Goal: Task Accomplishment & Management: Use online tool/utility

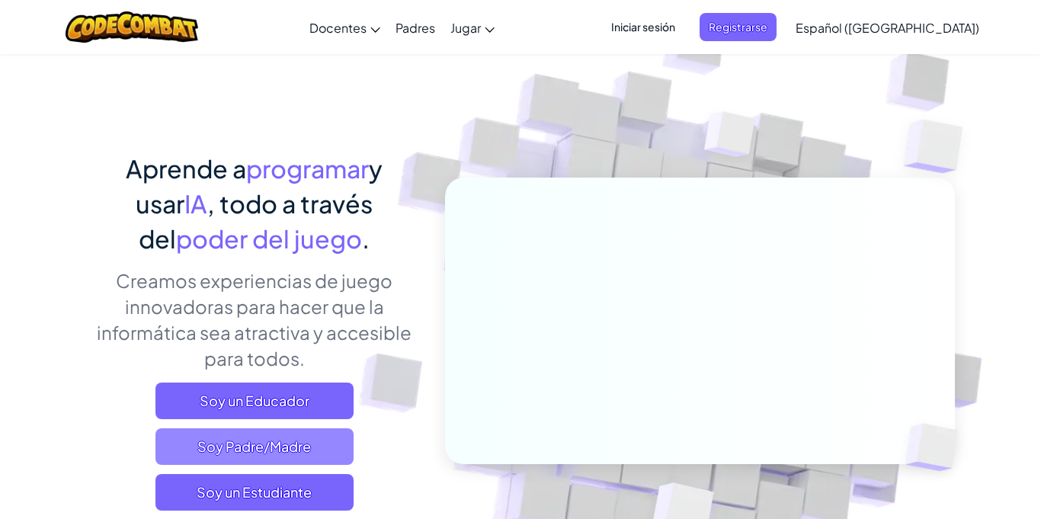
scroll to position [42, 0]
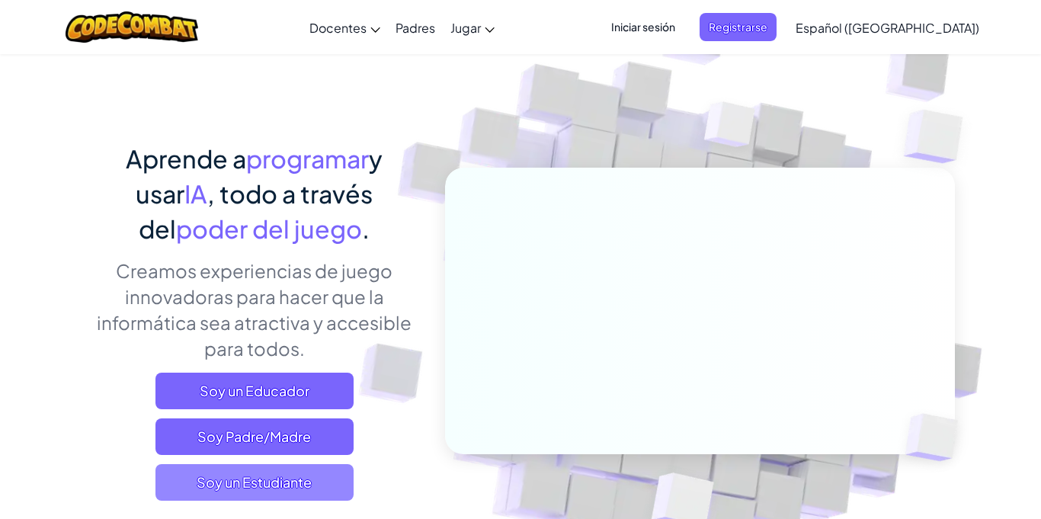
click at [313, 500] on span "Soy un Estudiante" at bounding box center [255, 482] width 198 height 37
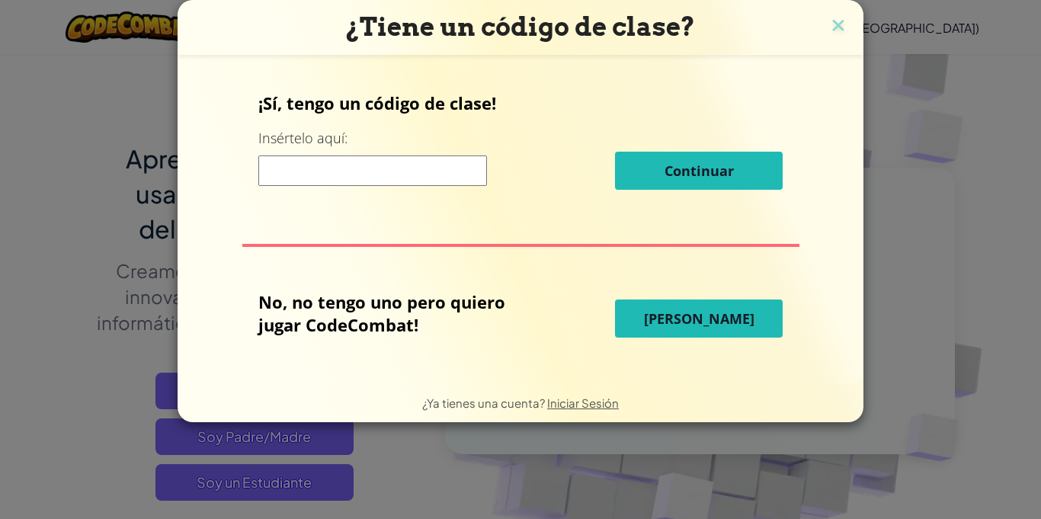
click at [321, 172] on input at bounding box center [372, 171] width 229 height 30
click at [669, 312] on span "[PERSON_NAME]" at bounding box center [699, 319] width 111 height 18
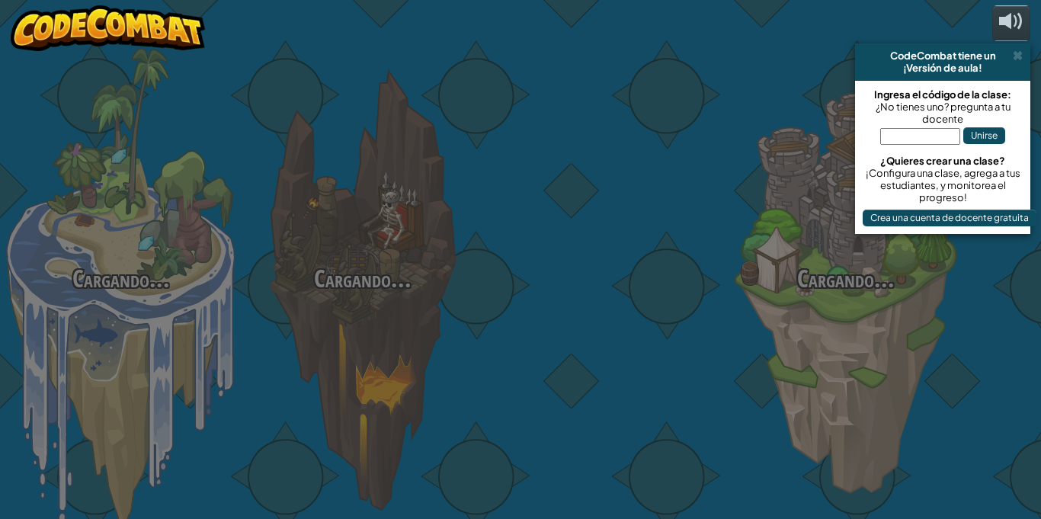
click at [666, 313] on div at bounding box center [604, 241] width 242 height 483
select select "es-419"
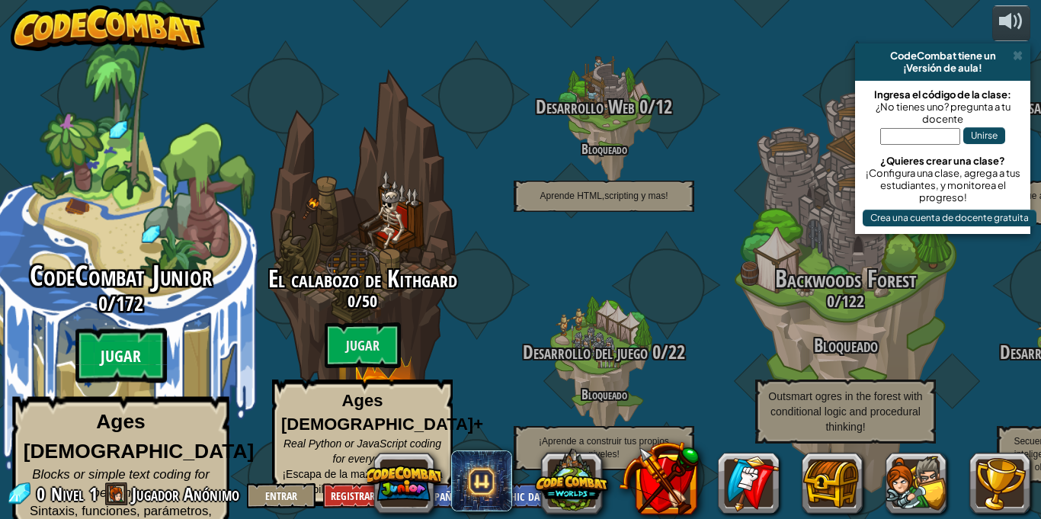
click at [110, 355] on btn "Jugar" at bounding box center [120, 356] width 91 height 55
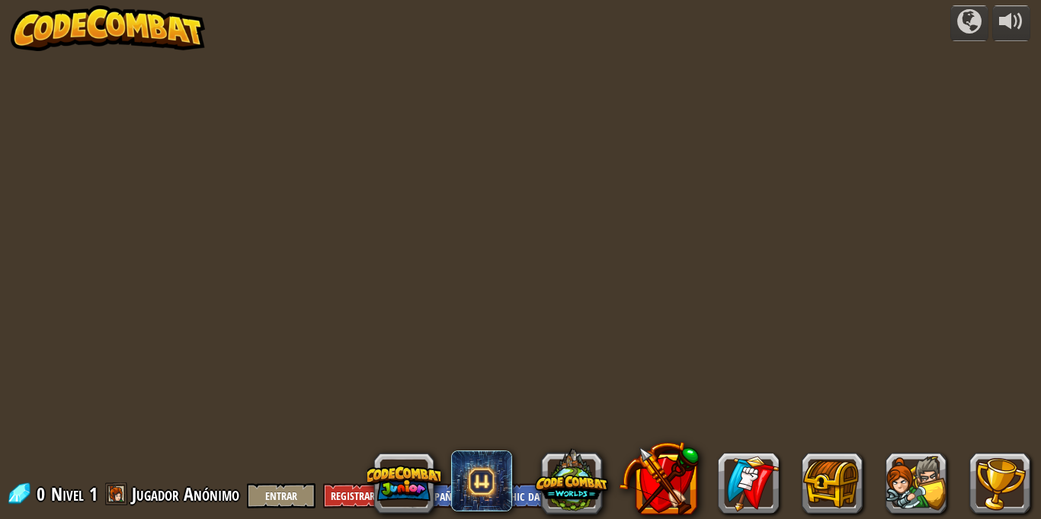
select select "es-419"
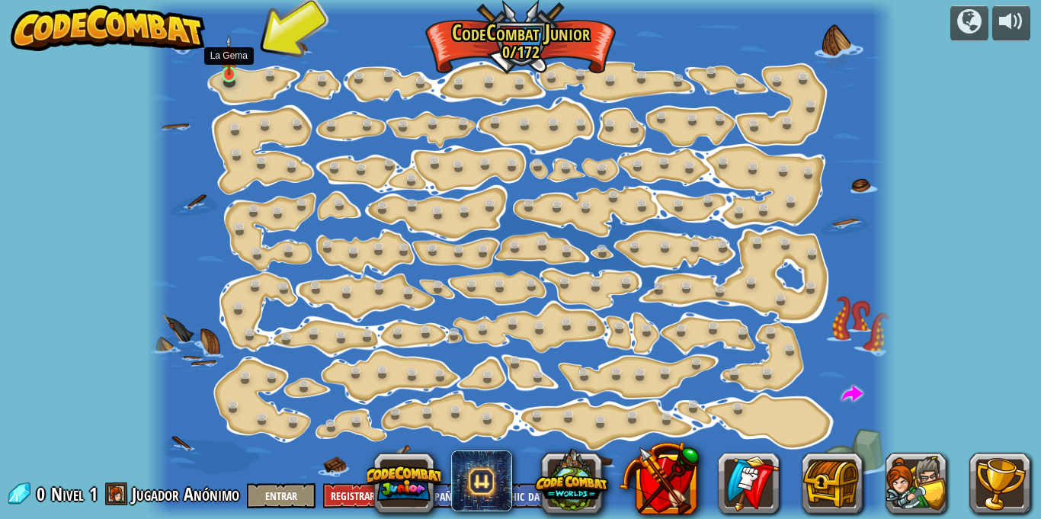
click at [227, 70] on img at bounding box center [229, 55] width 18 height 40
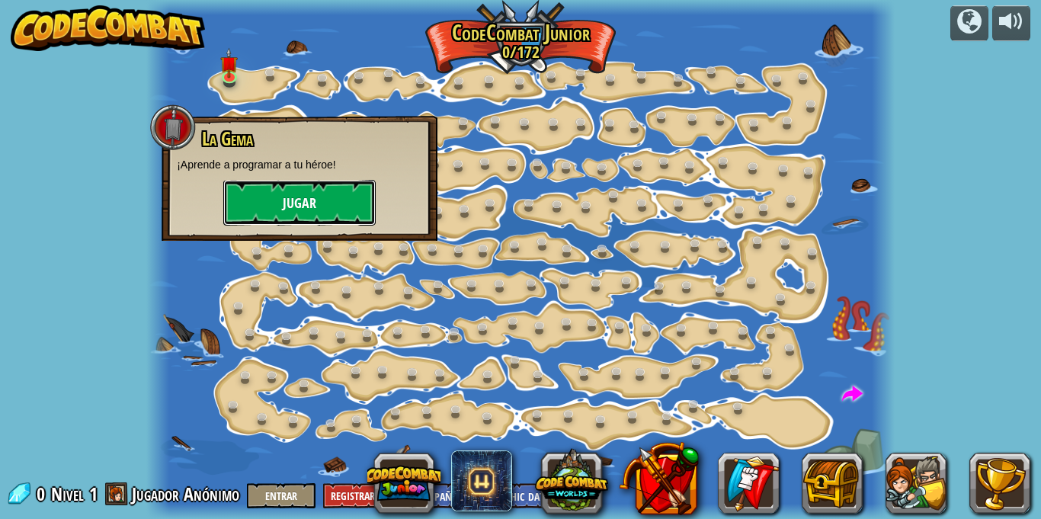
click at [297, 185] on button "Jugar" at bounding box center [299, 203] width 152 height 46
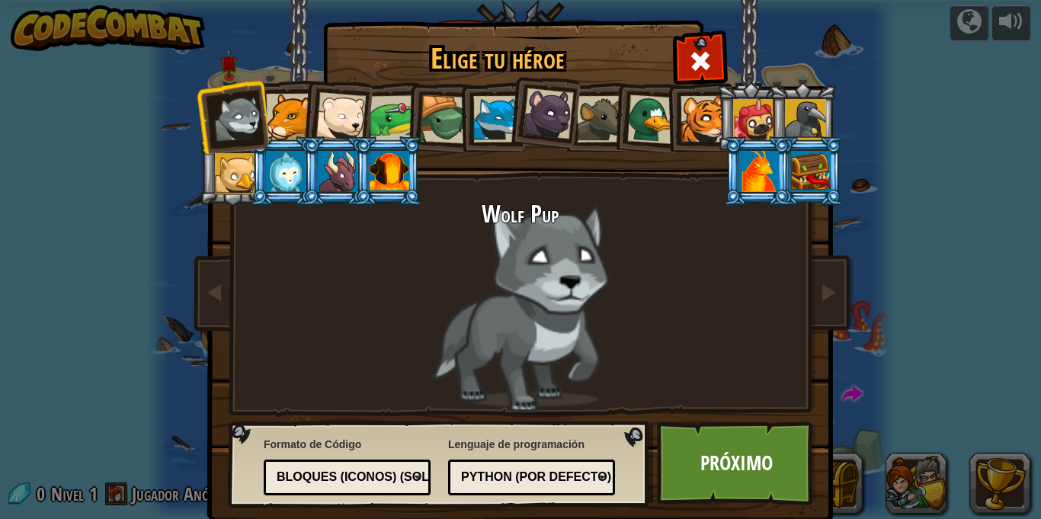
click at [404, 130] on li at bounding box center [440, 117] width 72 height 73
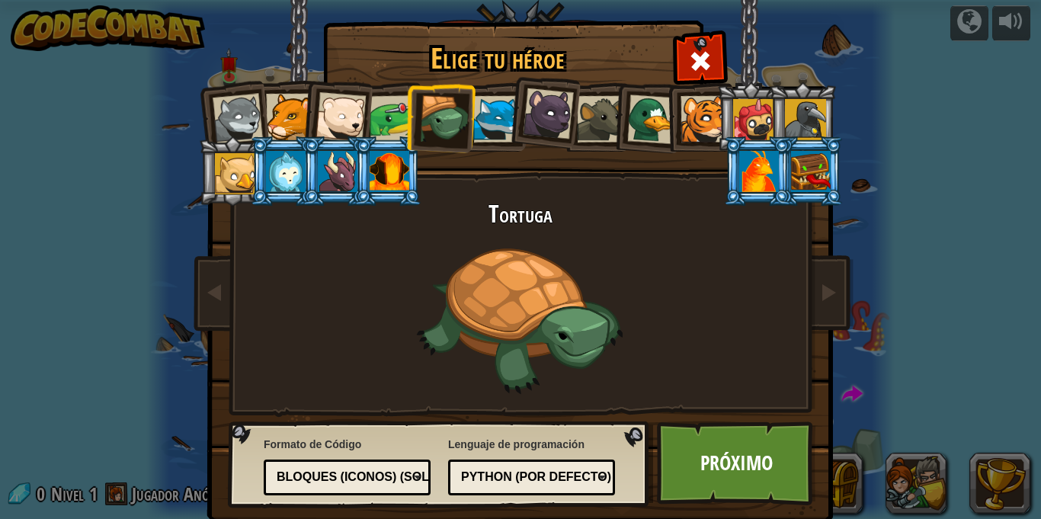
click at [817, 168] on div at bounding box center [811, 171] width 40 height 41
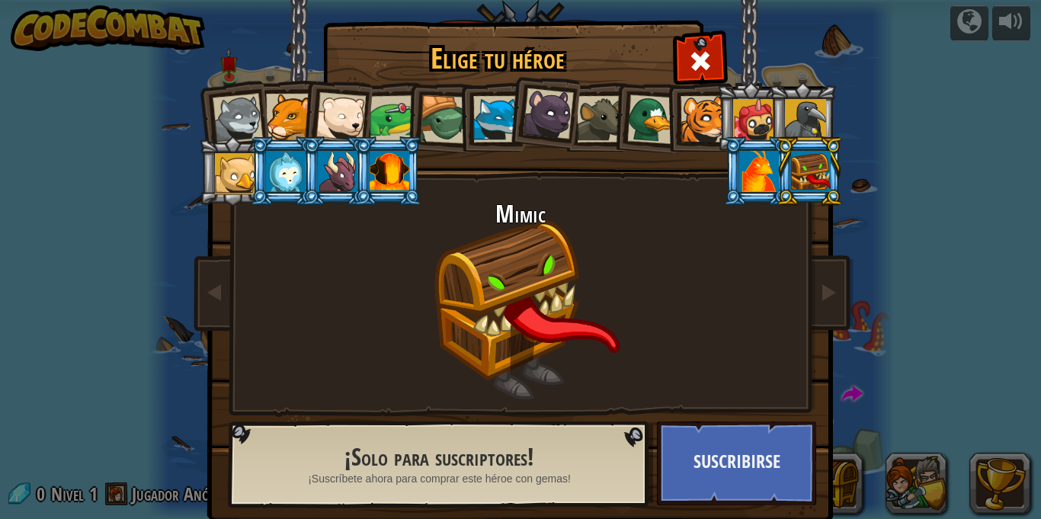
click at [629, 104] on div at bounding box center [652, 120] width 50 height 50
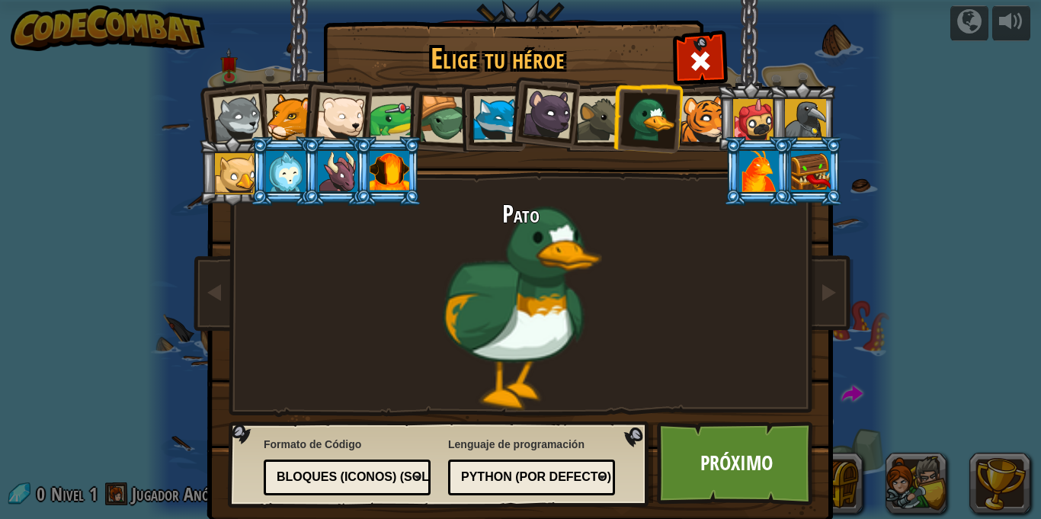
click at [244, 188] on div at bounding box center [235, 173] width 41 height 41
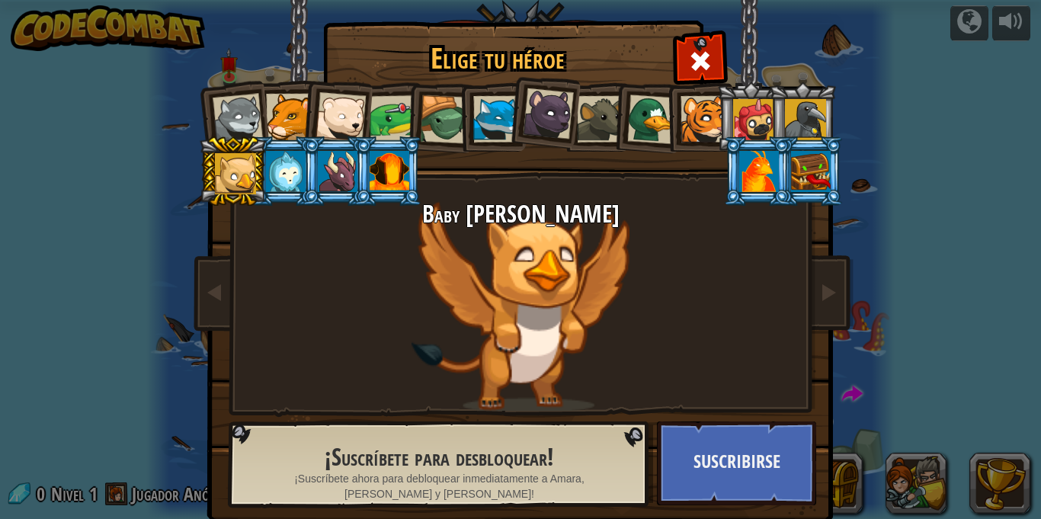
click at [284, 158] on div at bounding box center [286, 171] width 40 height 41
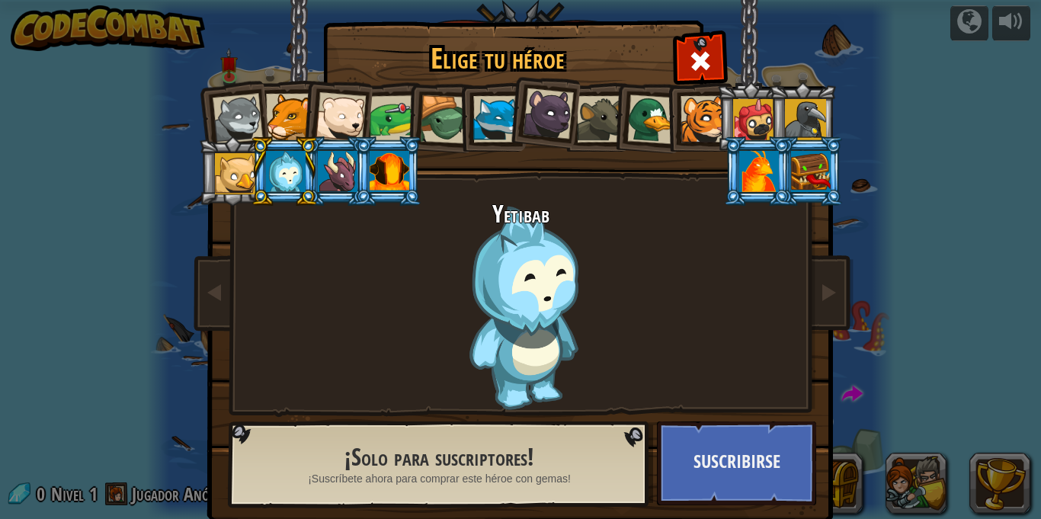
click at [320, 172] on div at bounding box center [338, 171] width 40 height 41
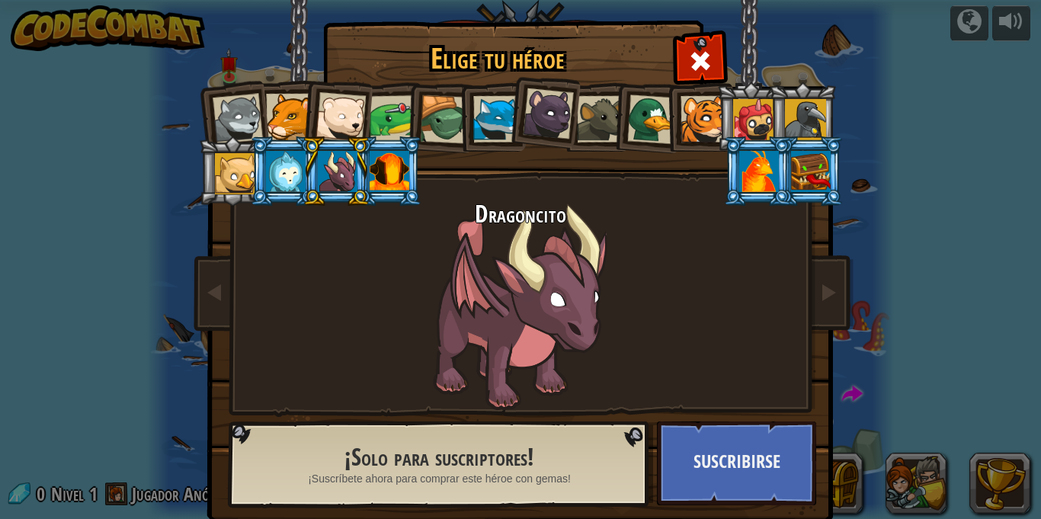
click at [378, 165] on div at bounding box center [390, 171] width 40 height 41
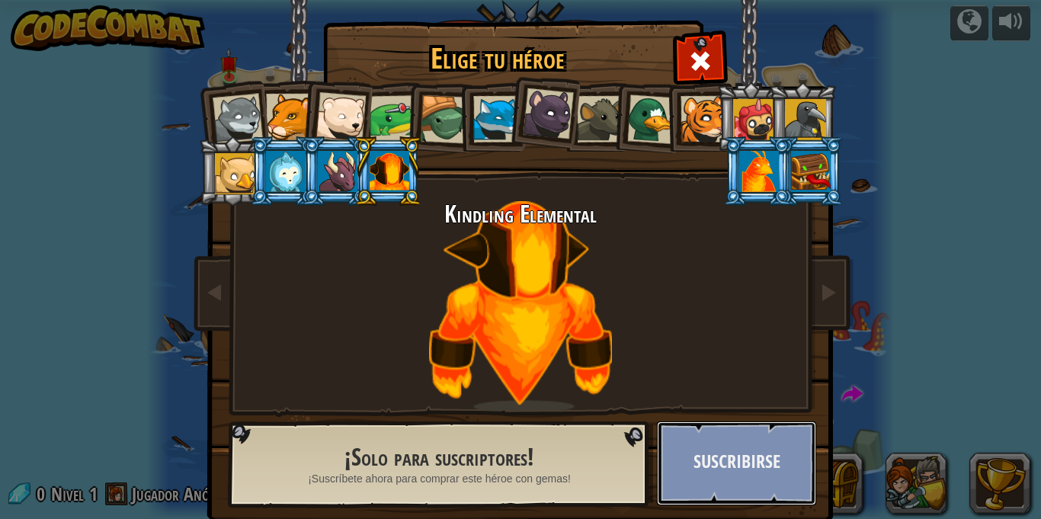
click at [684, 450] on button "Suscribirse" at bounding box center [736, 464] width 159 height 84
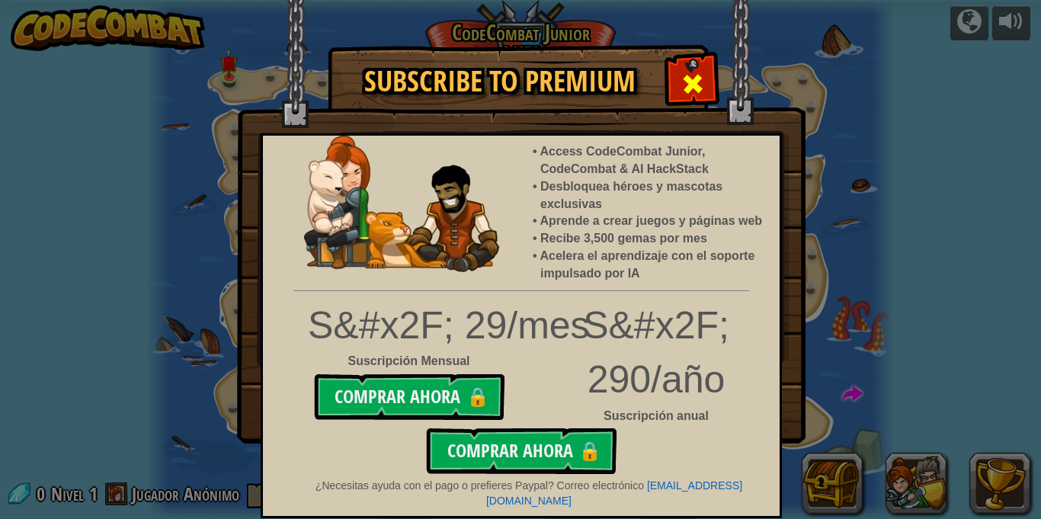
click at [694, 74] on span at bounding box center [693, 84] width 24 height 24
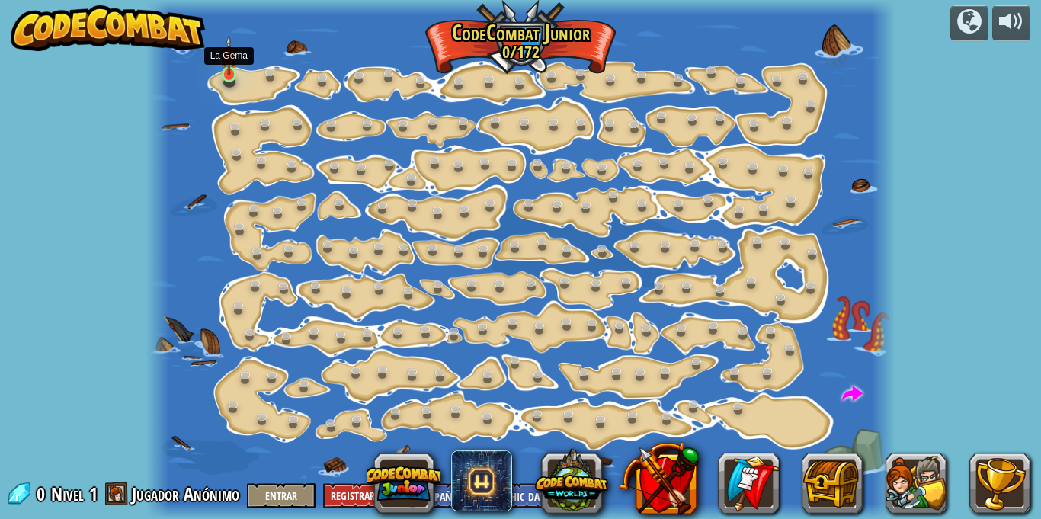
click at [236, 63] on img at bounding box center [229, 55] width 18 height 40
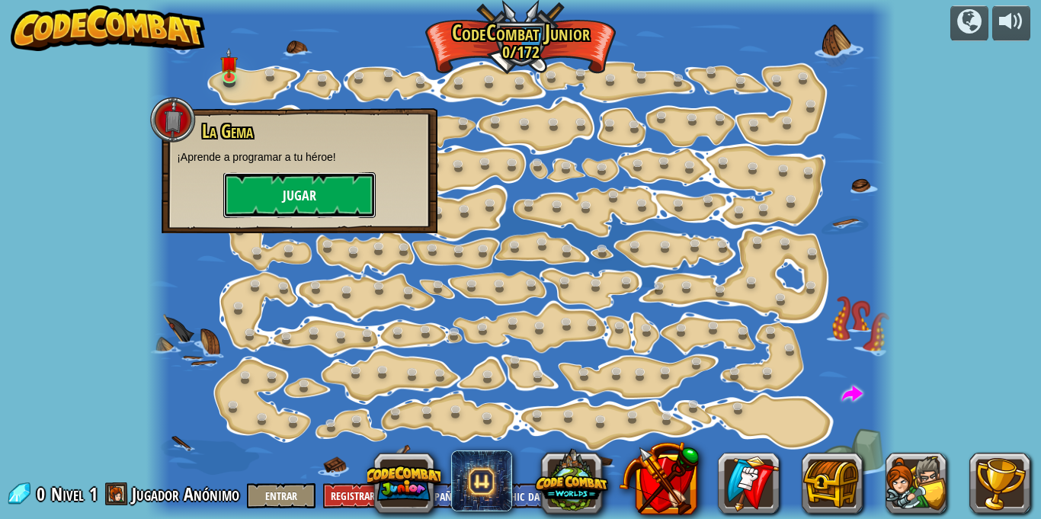
click at [240, 178] on button "Jugar" at bounding box center [299, 195] width 152 height 46
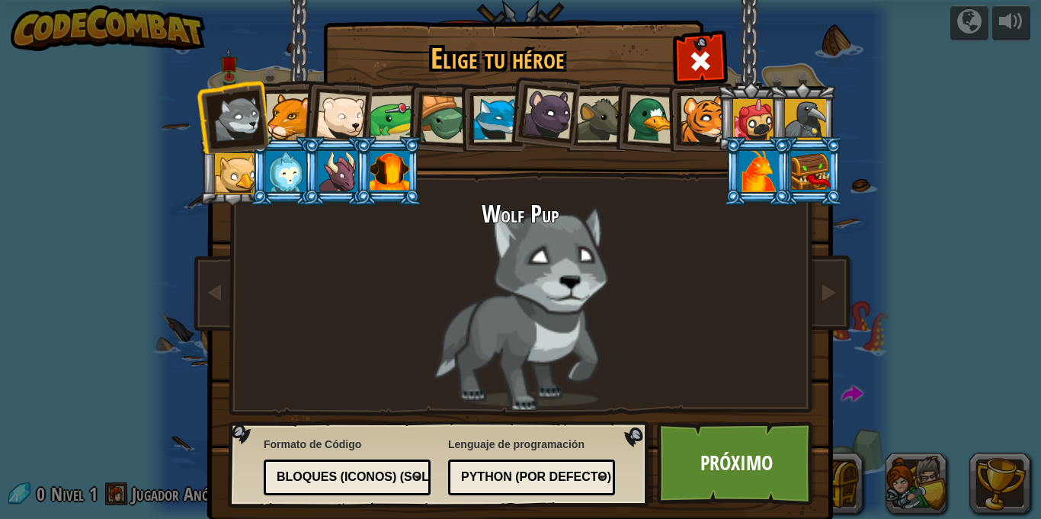
click at [403, 123] on div at bounding box center [393, 118] width 47 height 47
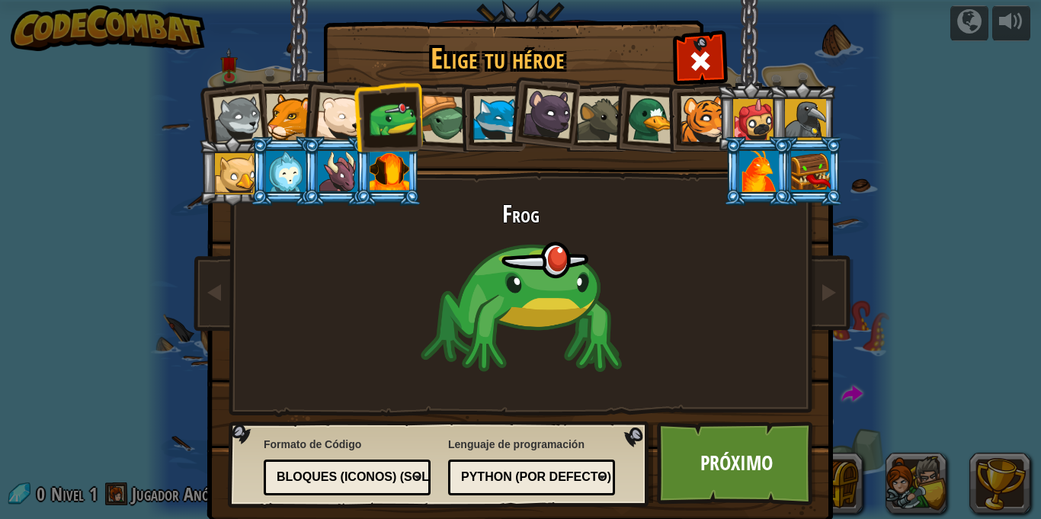
click at [697, 127] on div at bounding box center [704, 119] width 47 height 47
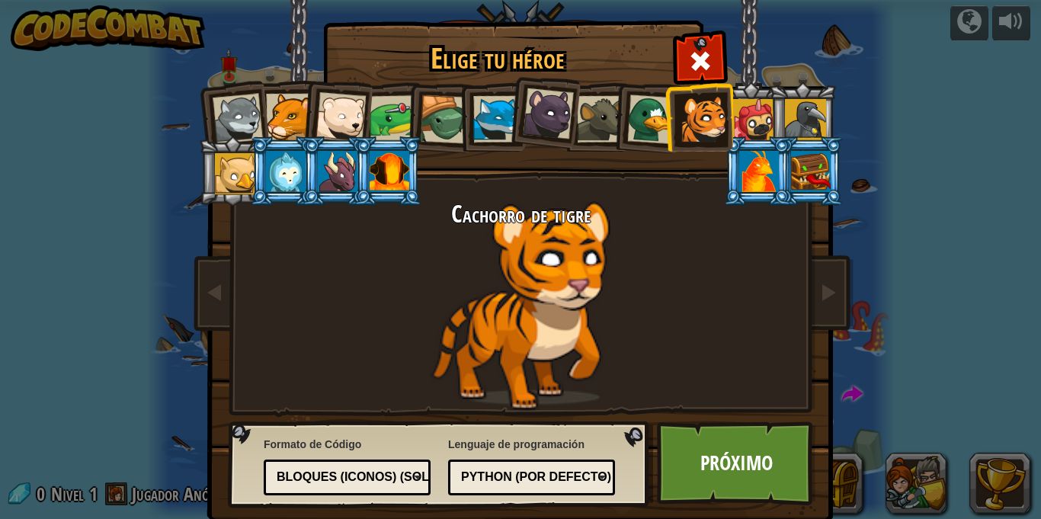
click at [326, 184] on div at bounding box center [338, 171] width 40 height 41
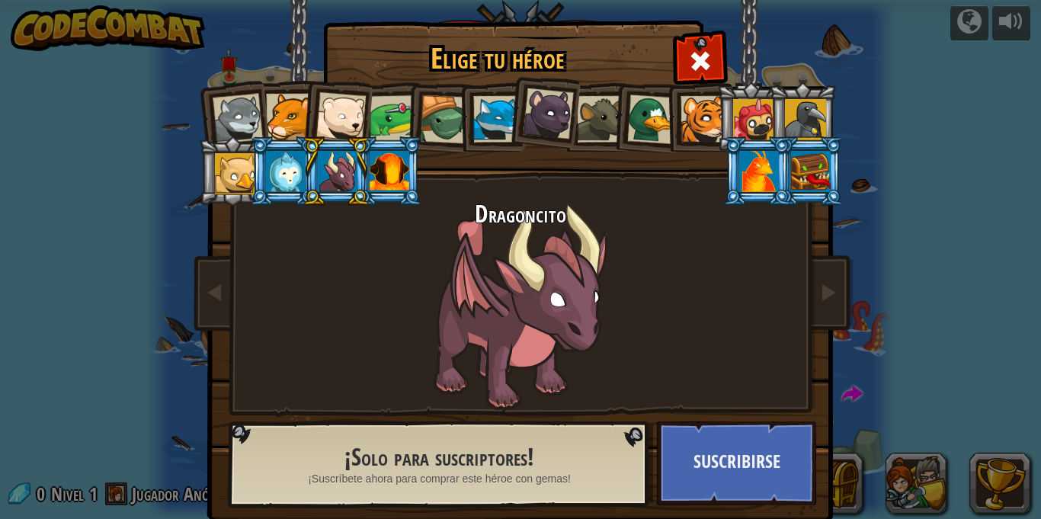
click at [290, 126] on div at bounding box center [289, 117] width 47 height 47
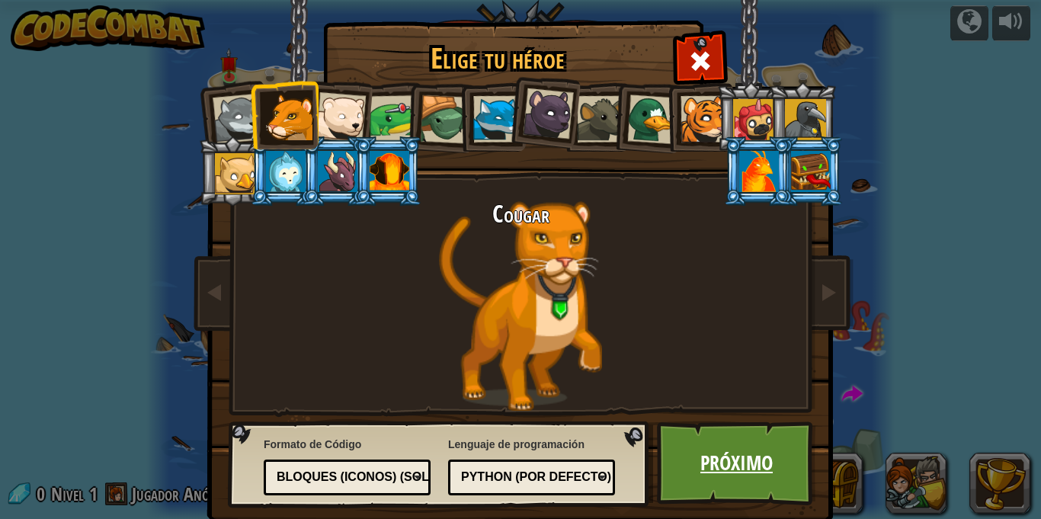
click at [735, 448] on link "Próximo" at bounding box center [736, 464] width 159 height 84
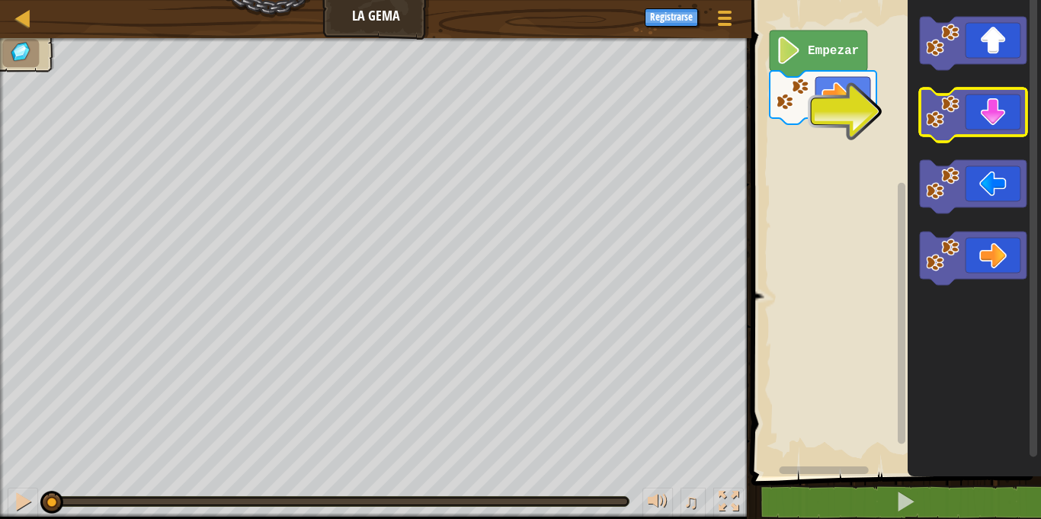
click at [993, 120] on icon "Espacio de trabajo de Blockly" at bounding box center [973, 114] width 107 height 53
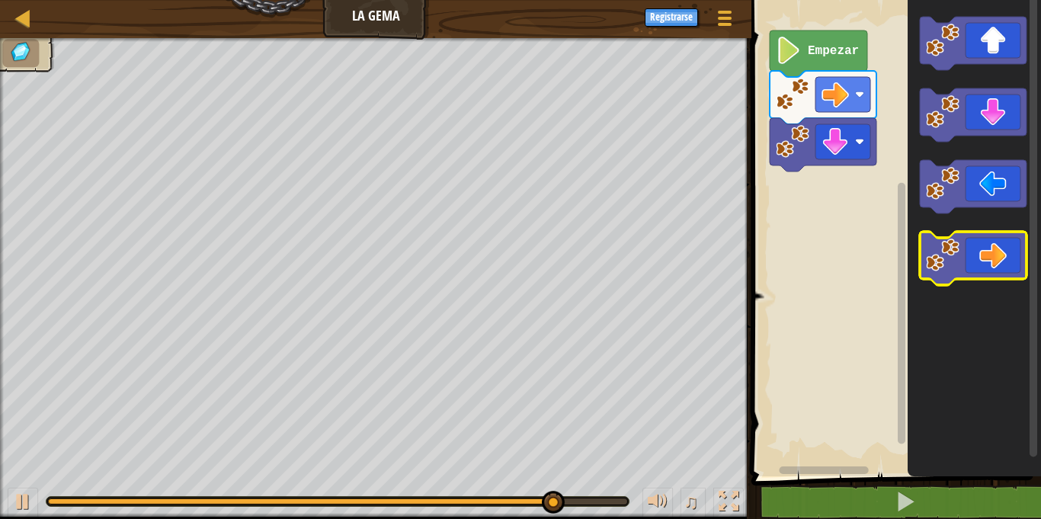
click at [1012, 249] on icon "Espacio de trabajo de Blockly" at bounding box center [973, 258] width 107 height 53
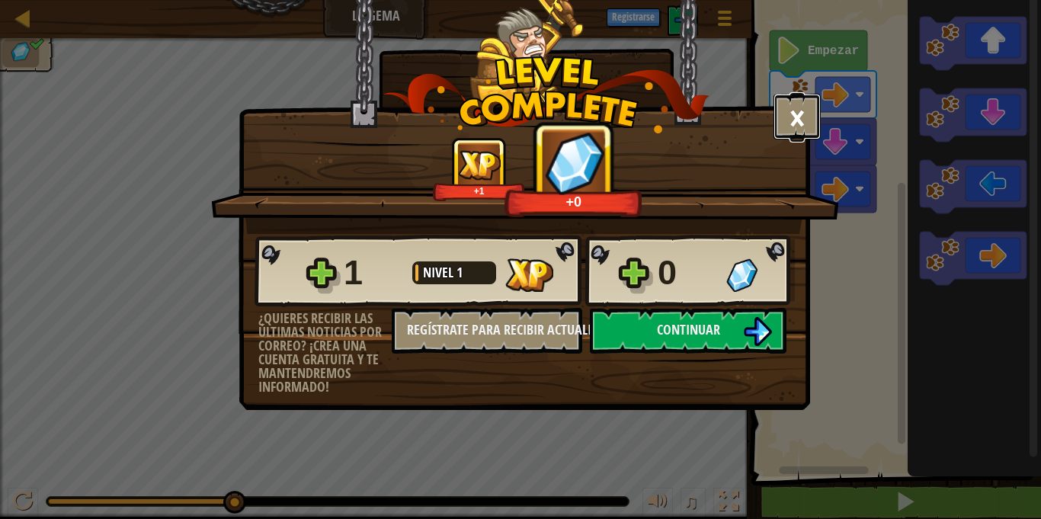
click at [810, 110] on button "×" at bounding box center [797, 117] width 47 height 46
